Goal: Task Accomplishment & Management: Complete application form

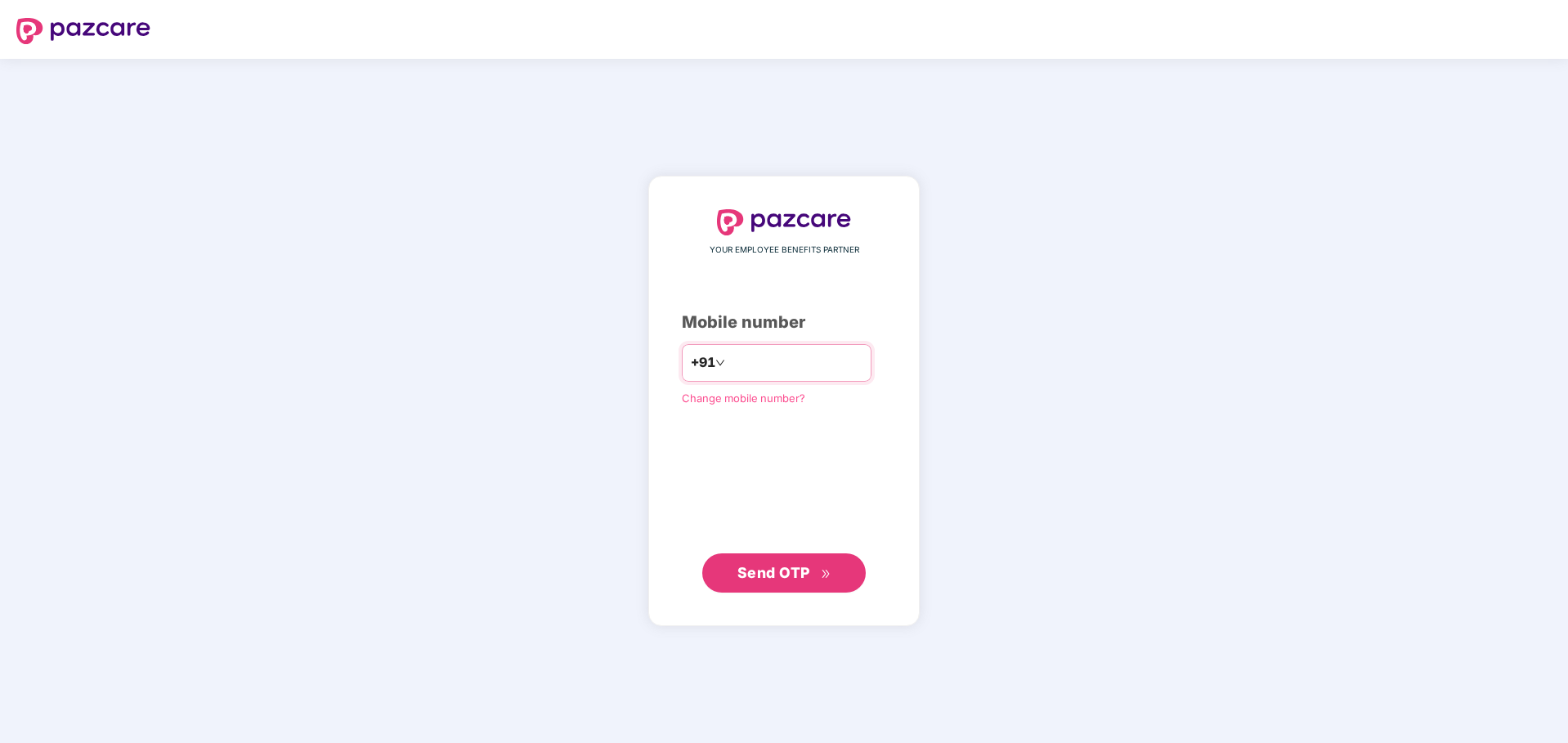
type input "**********"
click at [803, 578] on span "Send OTP" at bounding box center [773, 573] width 73 height 18
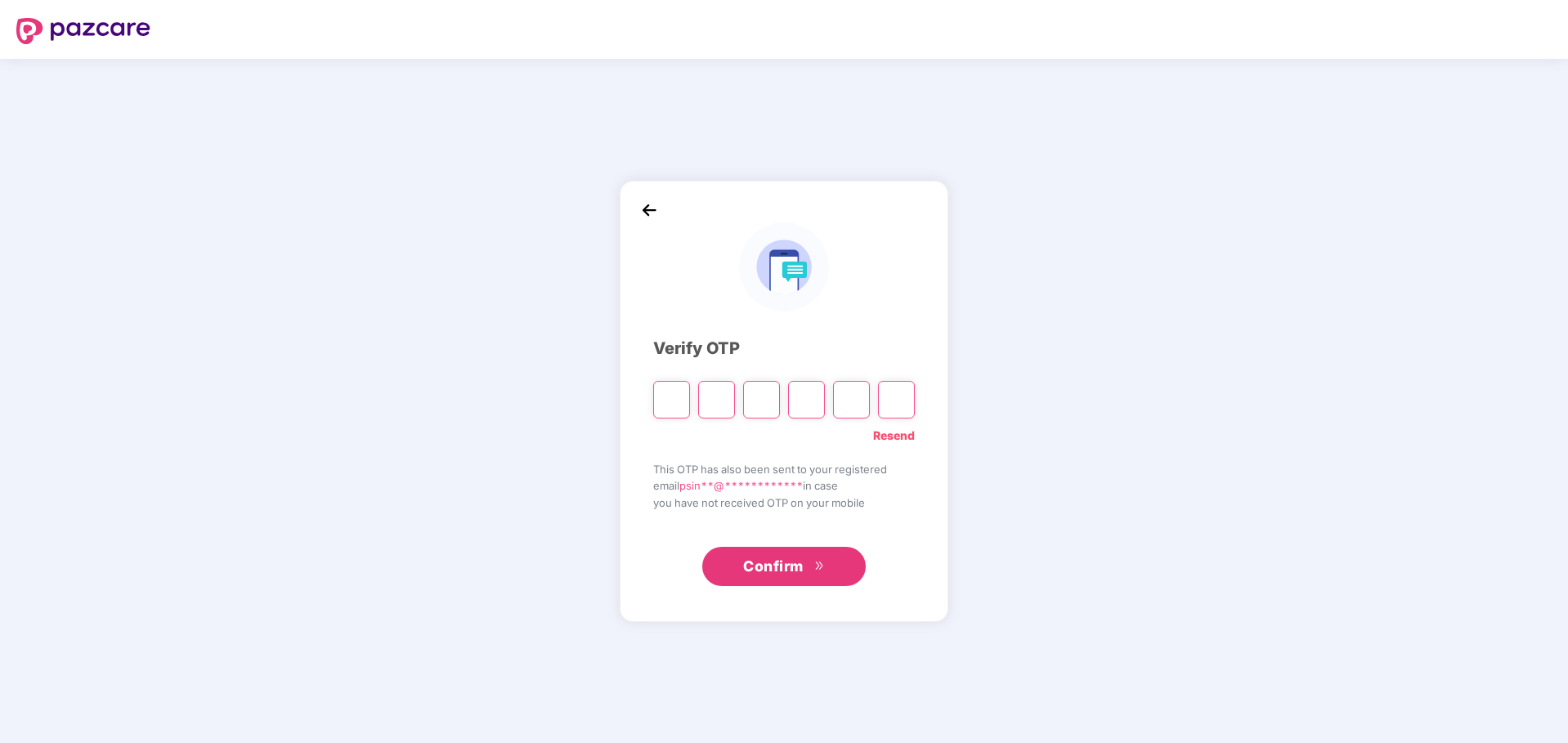
type input "*"
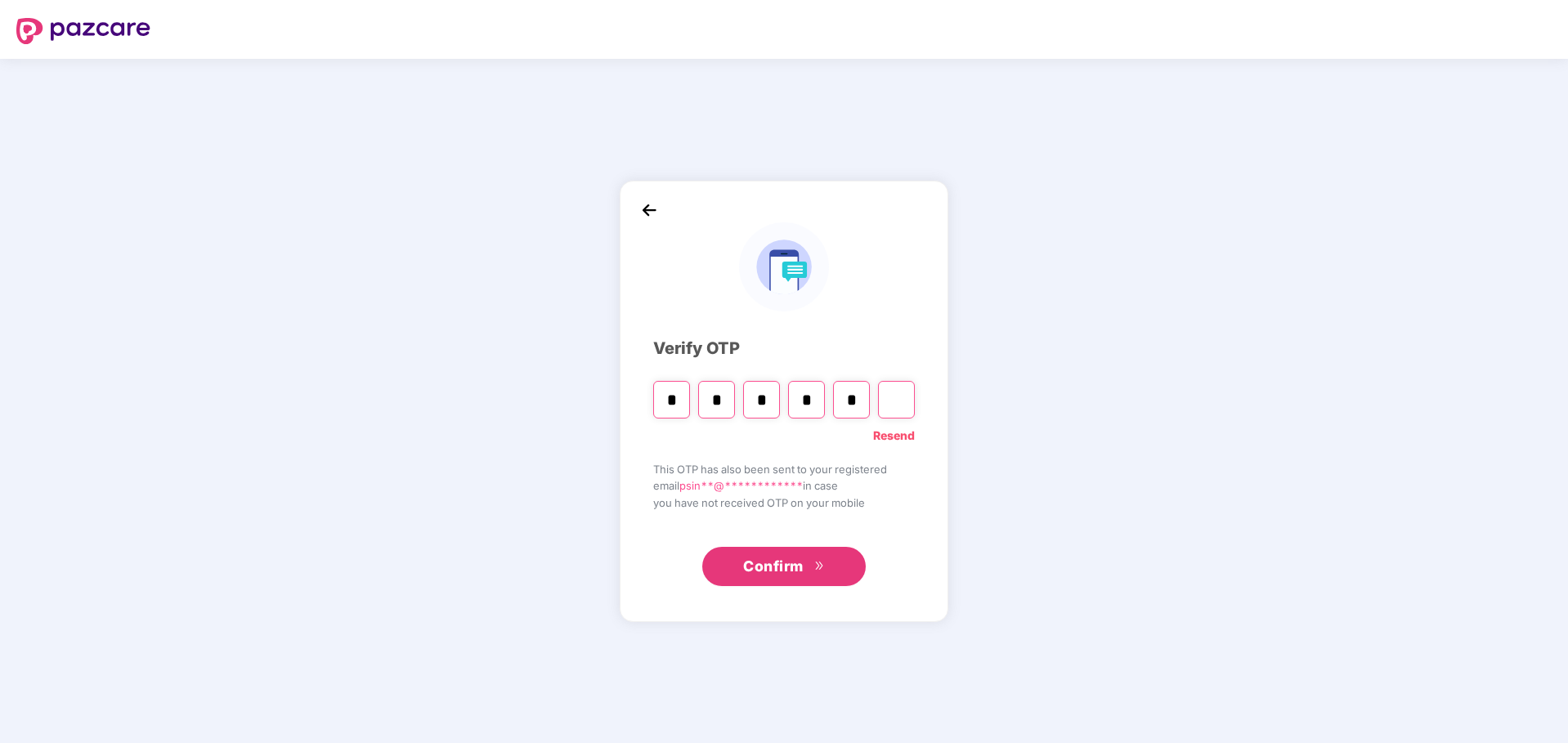
type input "*"
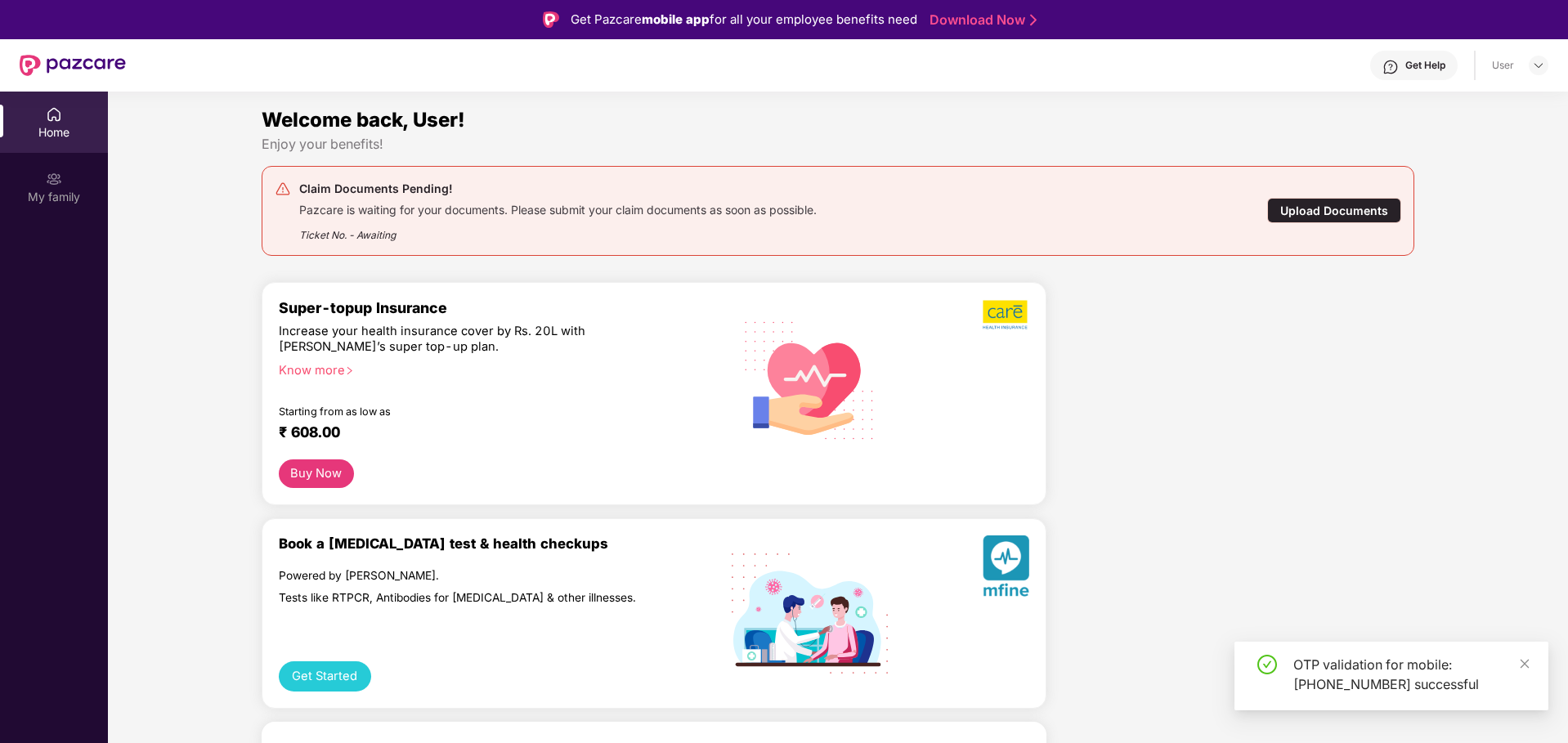
click at [1305, 210] on div "Upload Documents" at bounding box center [1334, 210] width 134 height 25
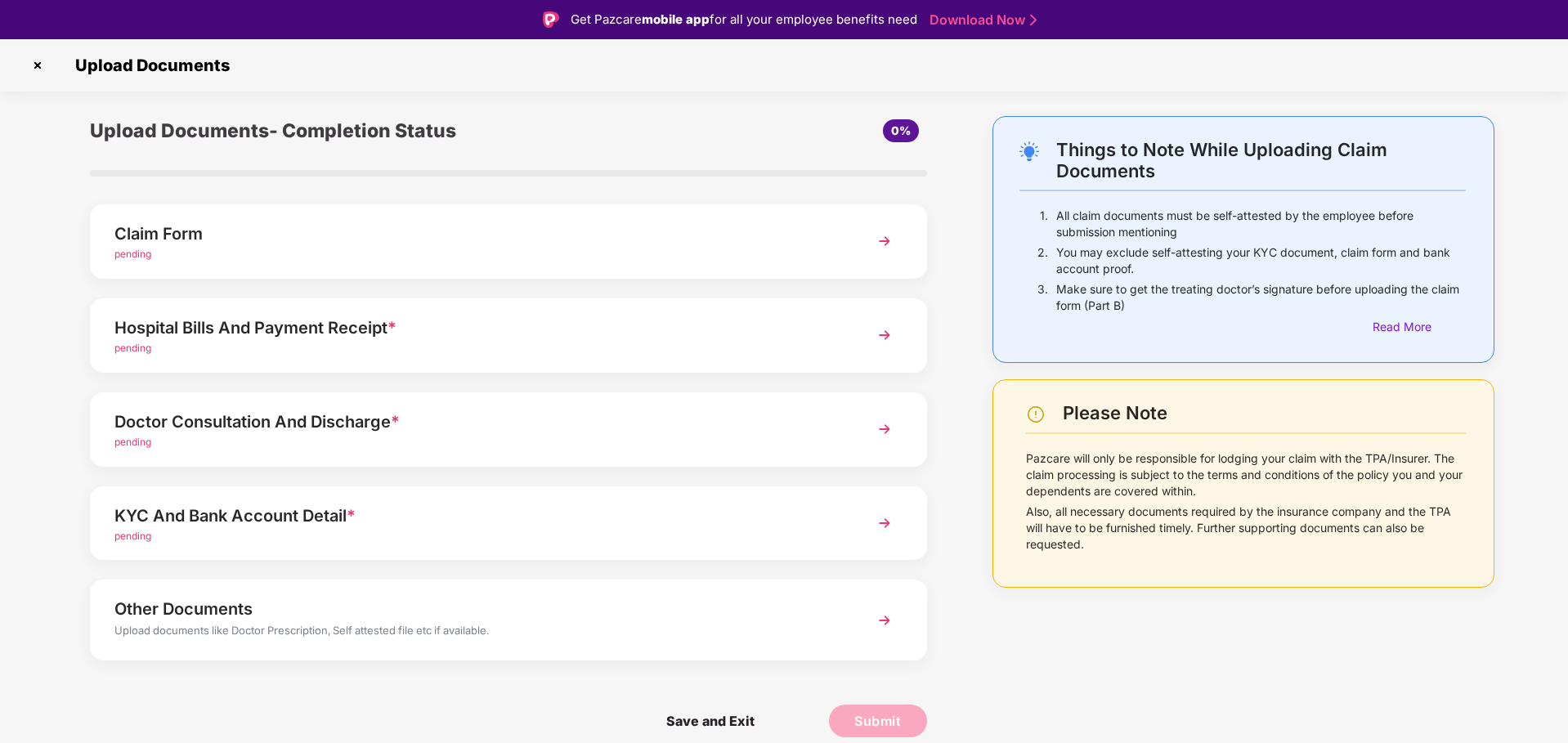
click at [848, 350] on div "Hospital Bills And Payment Receipt * pending" at bounding box center [508, 335] width 837 height 75
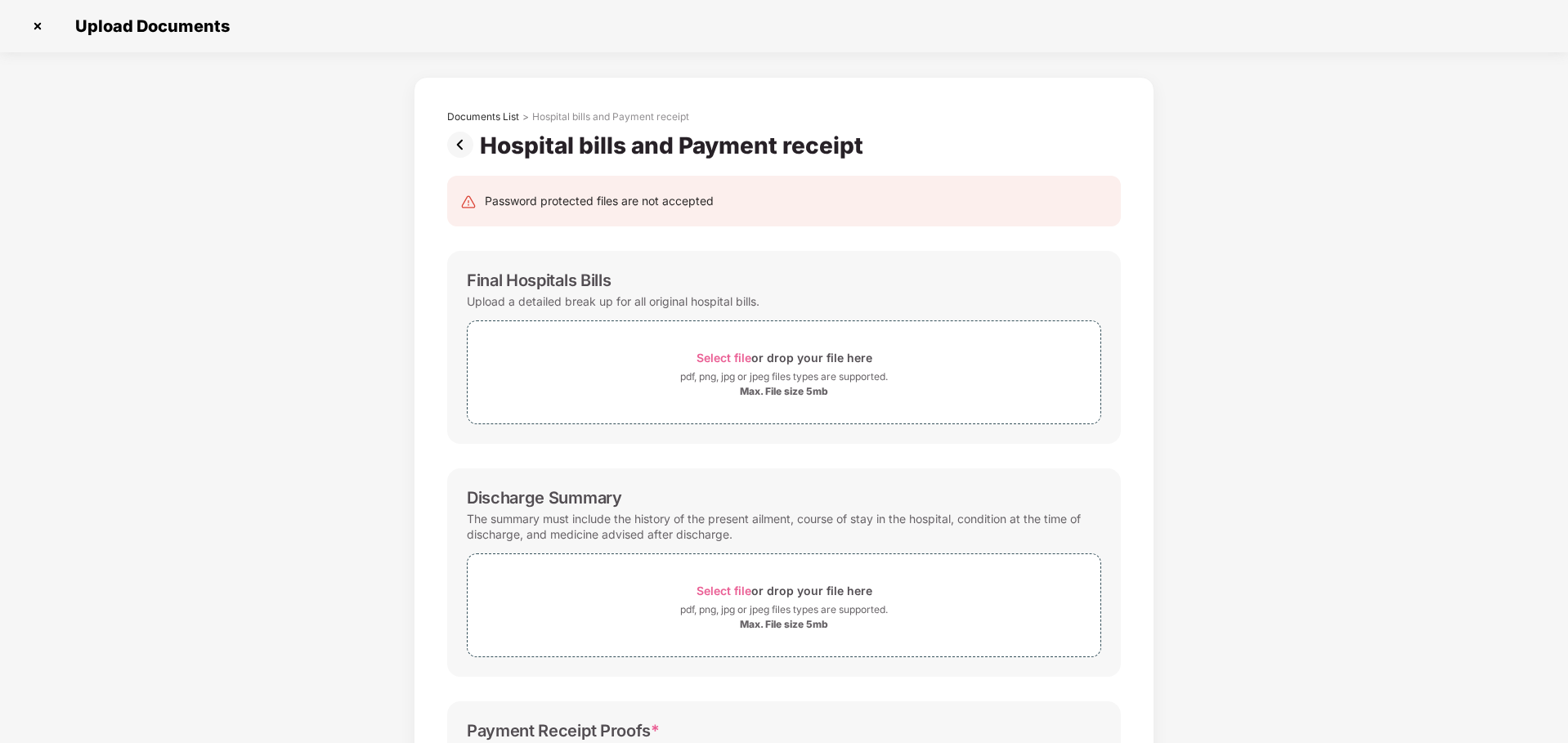
click at [467, 135] on img at bounding box center [463, 144] width 32 height 26
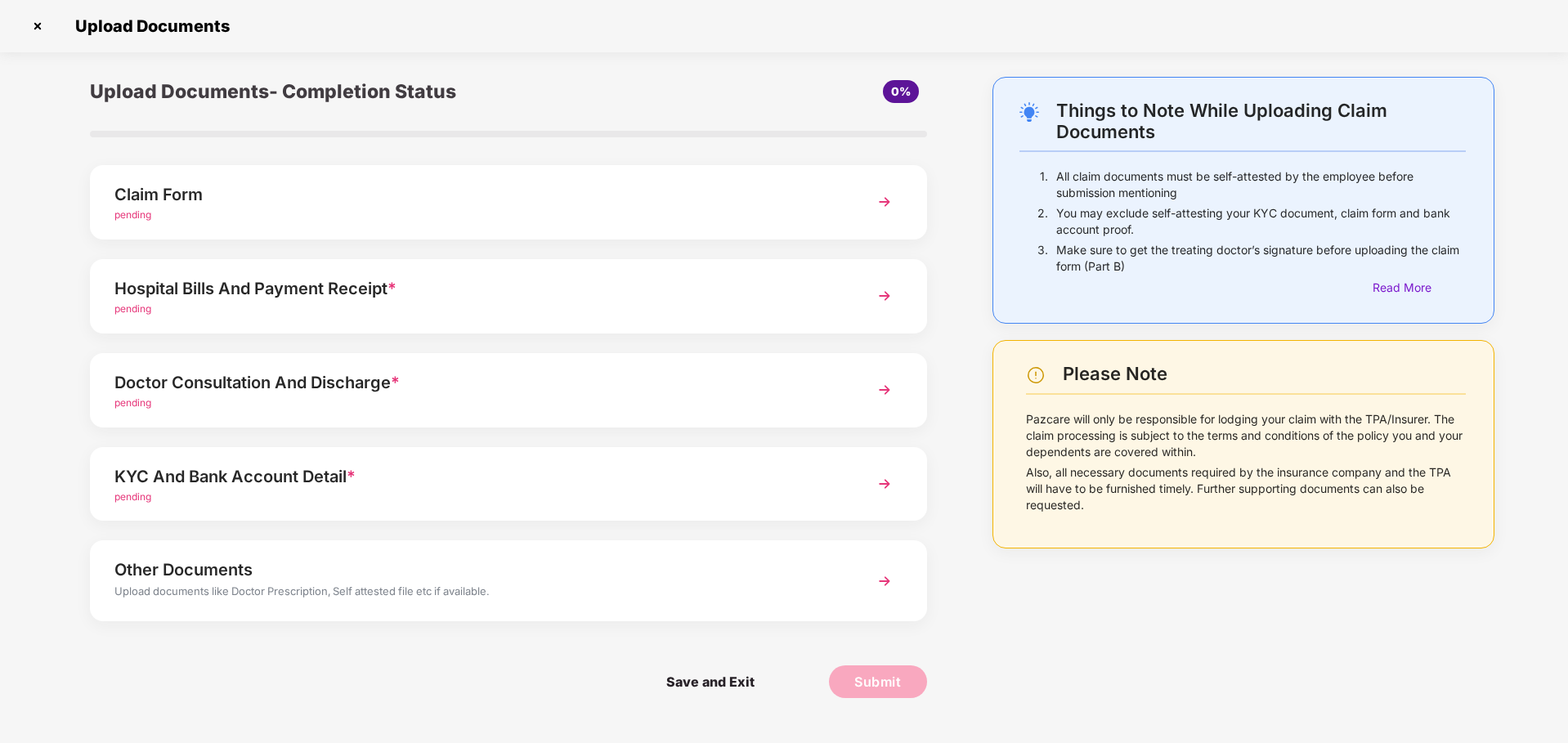
click at [785, 379] on div "Doctor Consultation And Discharge *" at bounding box center [475, 383] width 722 height 26
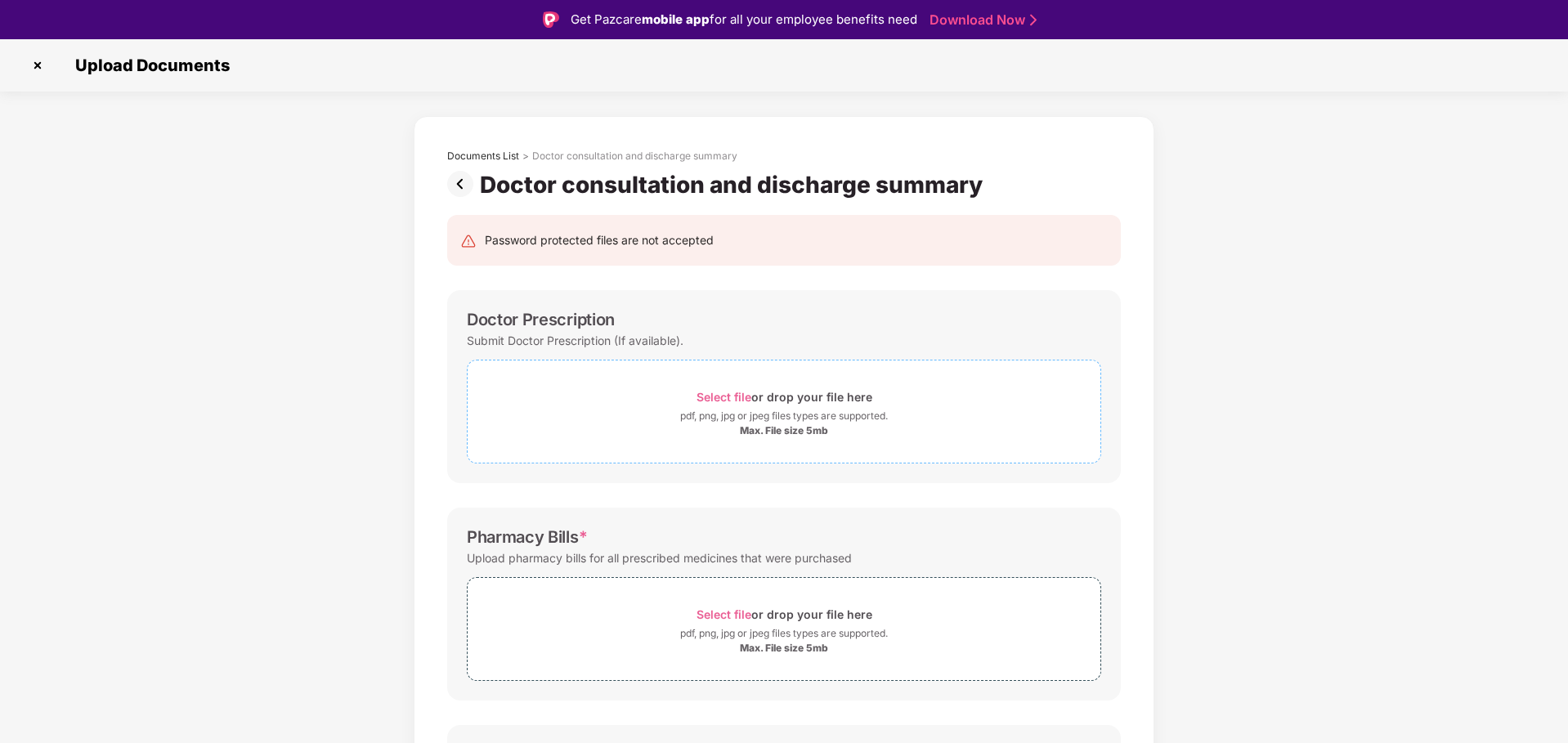
scroll to position [250, 0]
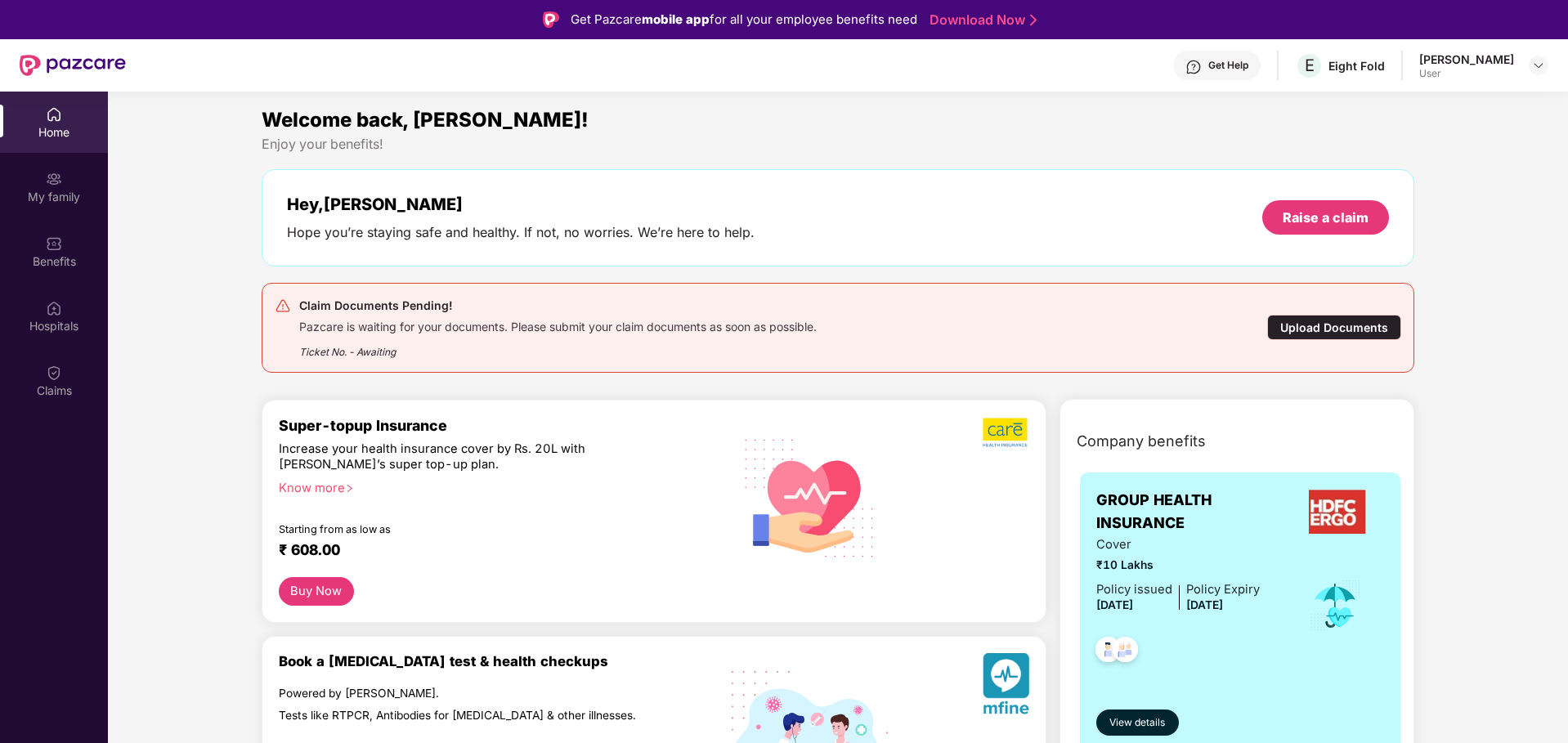
click at [1388, 319] on div "Upload Documents" at bounding box center [1334, 327] width 134 height 25
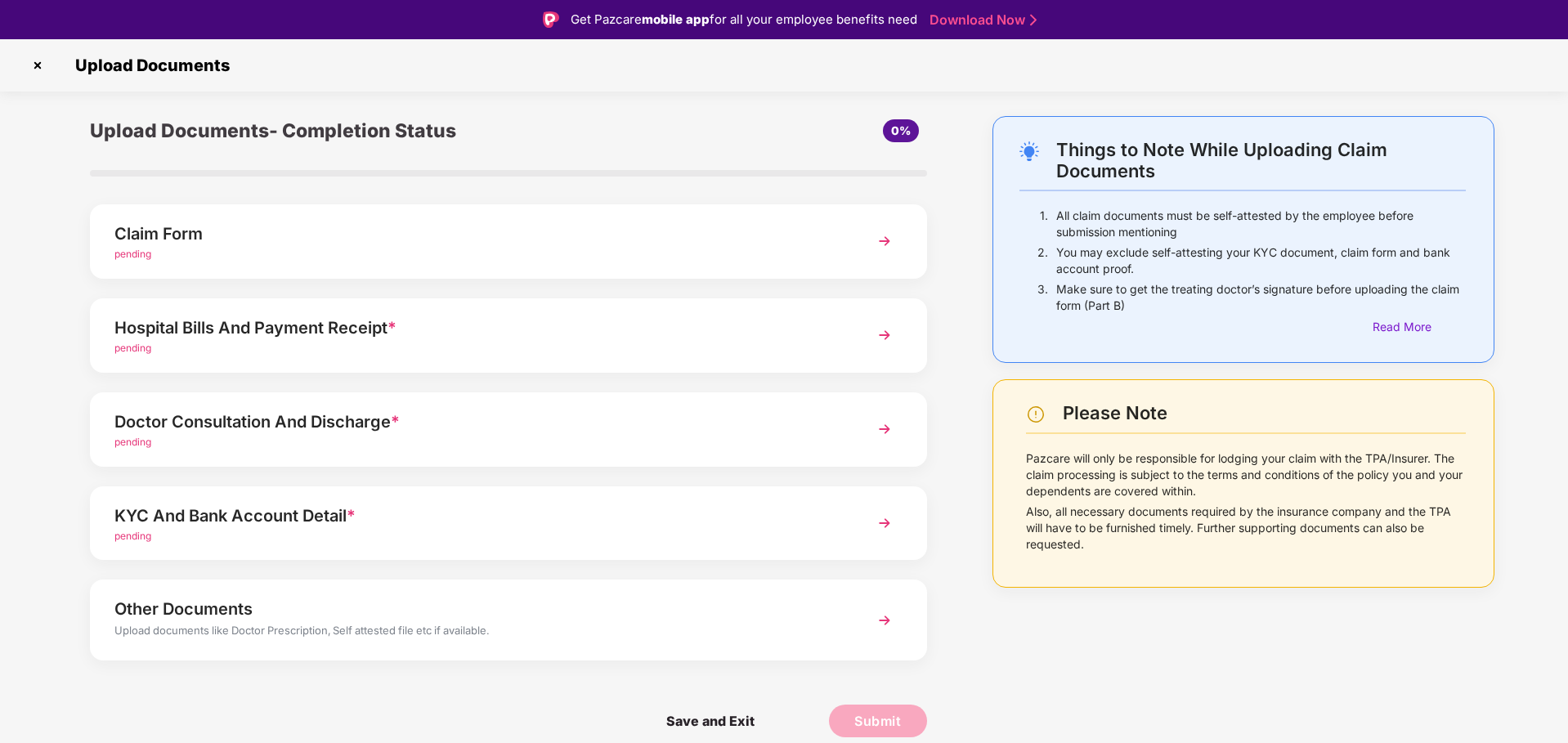
click at [367, 515] on div "KYC And Bank Account Detail *" at bounding box center [475, 516] width 722 height 26
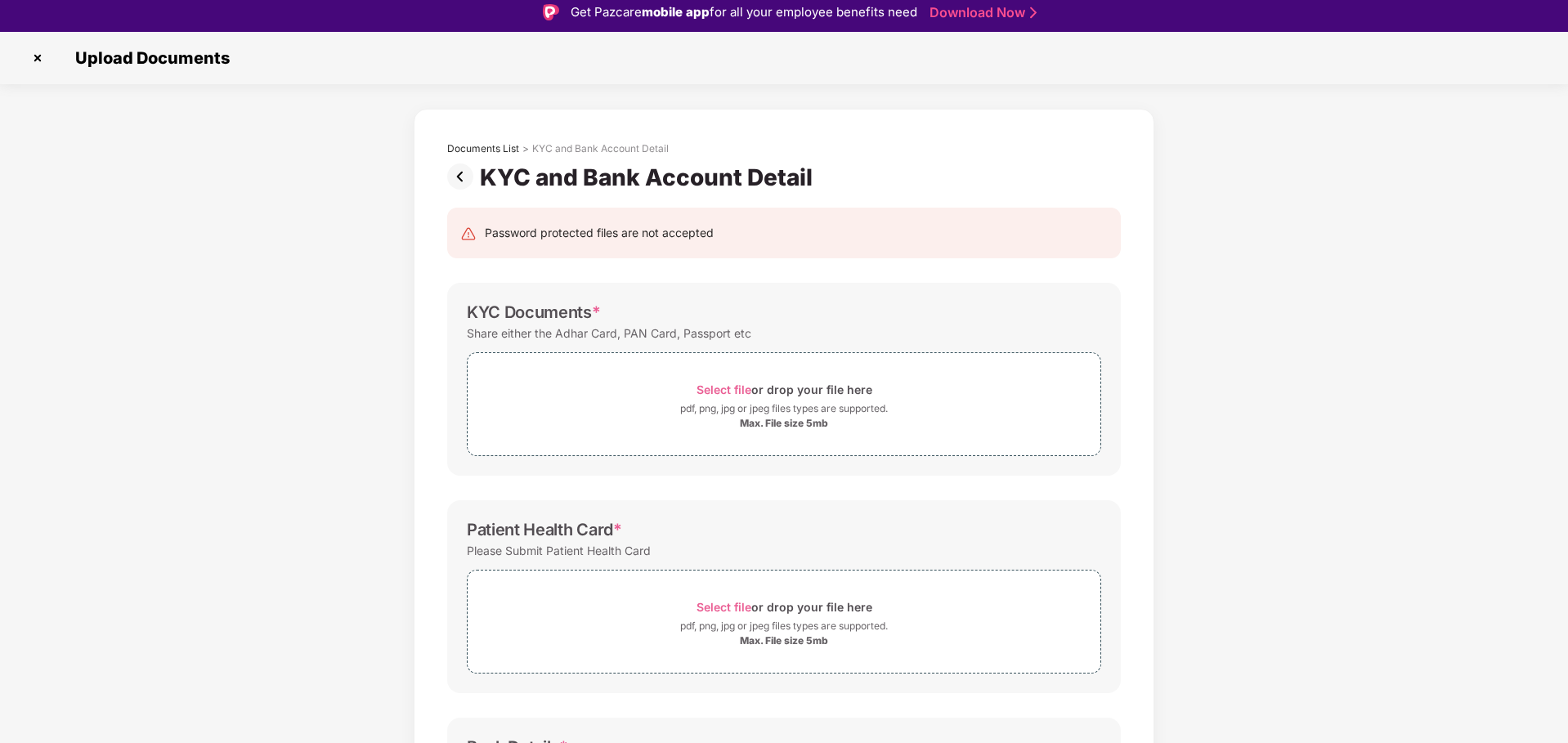
click at [43, 58] on img at bounding box center [38, 58] width 26 height 26
